Goal: Find contact information: Find contact information

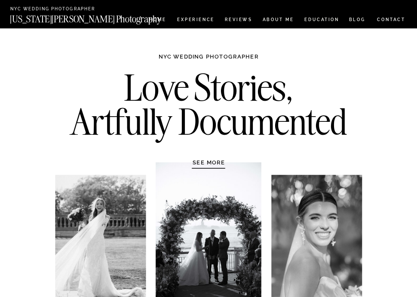
click at [387, 20] on nav "CONTACT" at bounding box center [391, 20] width 29 height 8
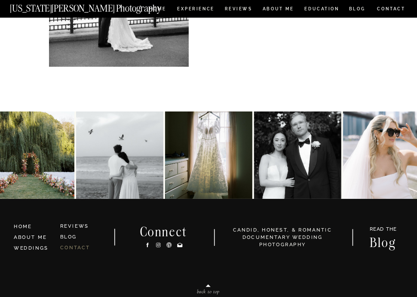
scroll to position [368, 0]
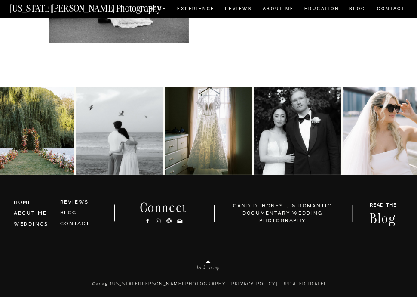
click at [180, 221] on icon at bounding box center [179, 220] width 5 height 4
